Goal: Use online tool/utility: Use online tool/utility

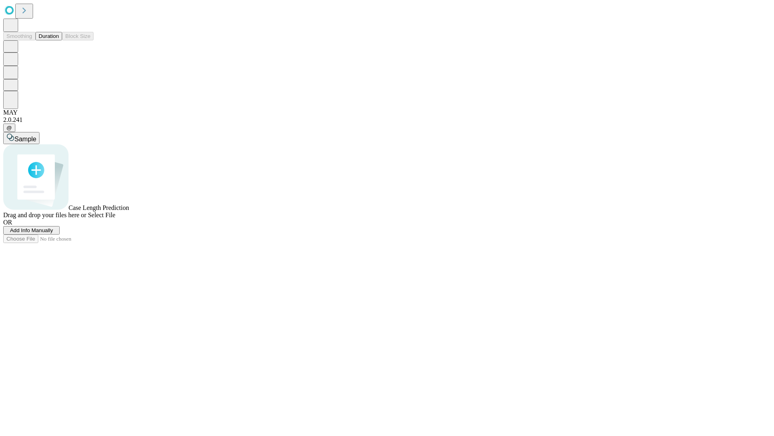
click at [53, 233] on span "Add Info Manually" at bounding box center [31, 230] width 43 height 6
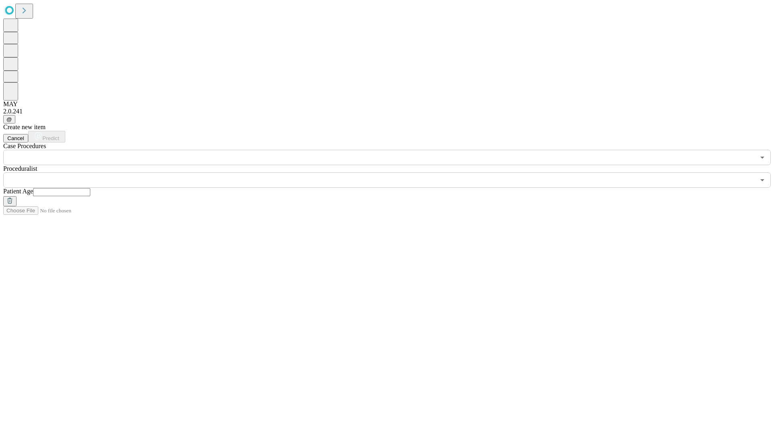
click at [90, 188] on input "text" at bounding box center [61, 192] width 57 height 8
type input "**"
click at [393, 172] on input "text" at bounding box center [379, 179] width 752 height 15
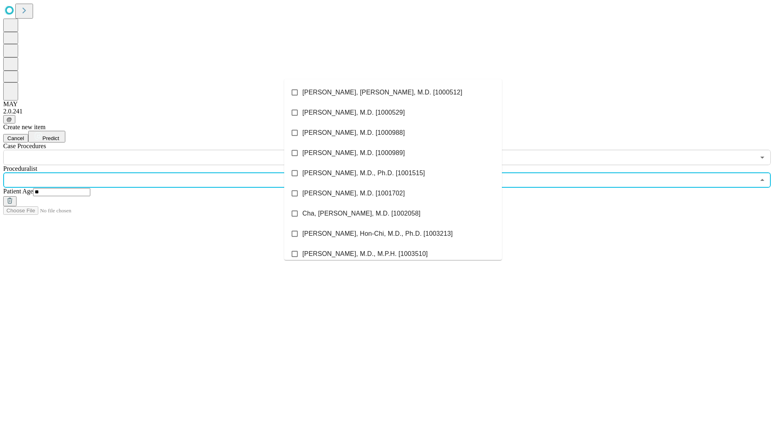
click at [393, 92] on li "[PERSON_NAME], [PERSON_NAME], M.D. [1000512]" at bounding box center [393, 92] width 218 height 20
click at [169, 150] on input "text" at bounding box center [379, 157] width 752 height 15
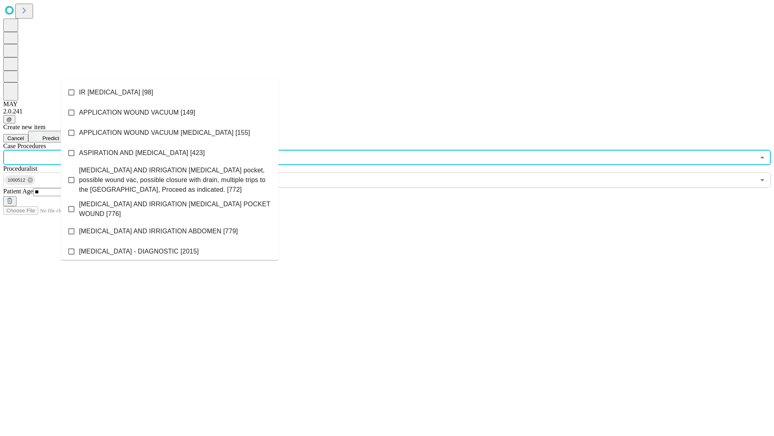
click at [170, 92] on li "IR [MEDICAL_DATA] [98]" at bounding box center [170, 92] width 218 height 20
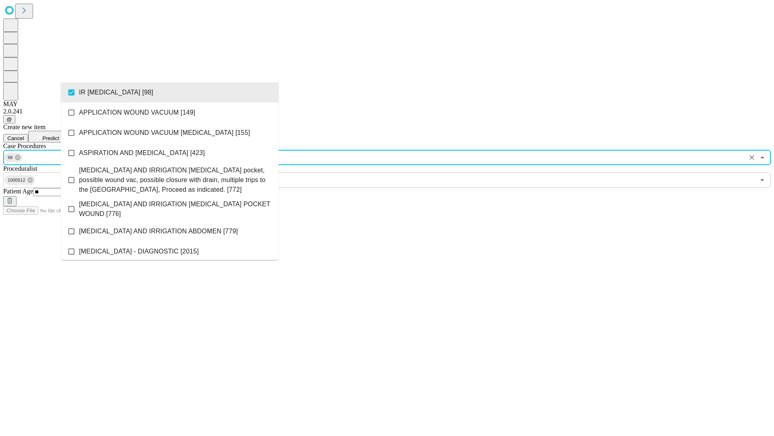
click at [59, 135] on span "Predict" at bounding box center [50, 138] width 17 height 6
